Goal: Task Accomplishment & Management: Manage account settings

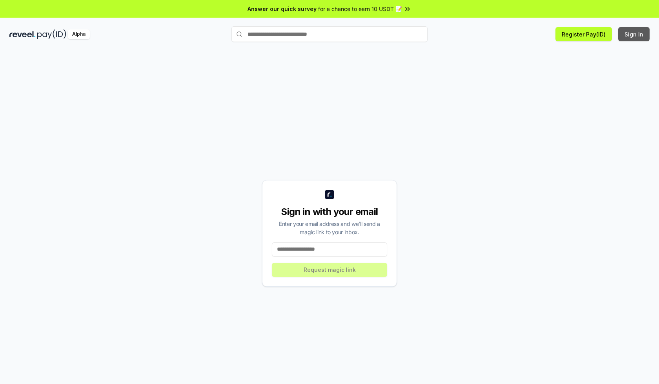
click at [634, 34] on button "Sign In" at bounding box center [633, 34] width 31 height 14
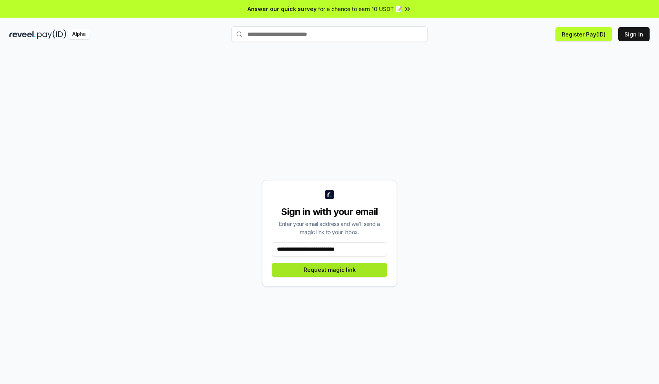
type input "**********"
click at [329, 269] on button "Request magic link" at bounding box center [329, 270] width 115 height 14
